Goal: Task Accomplishment & Management: Use online tool/utility

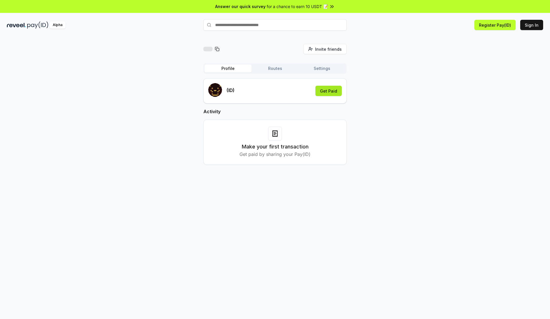
click at [330, 88] on button "Get Paid" at bounding box center [329, 91] width 26 height 10
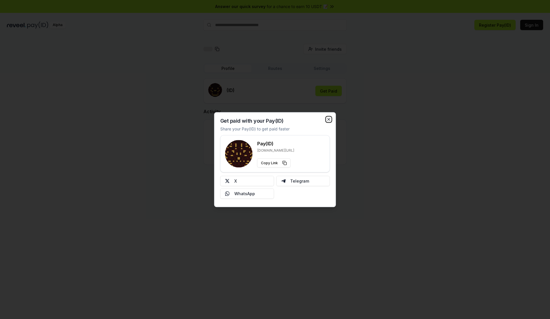
click at [329, 118] on icon "button" at bounding box center [329, 119] width 5 height 5
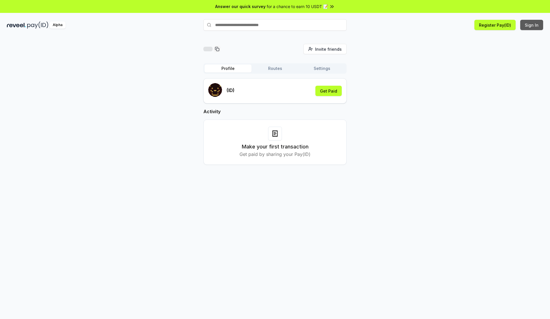
click at [532, 24] on button "Sign In" at bounding box center [531, 25] width 23 height 10
